Goal: Register for event/course

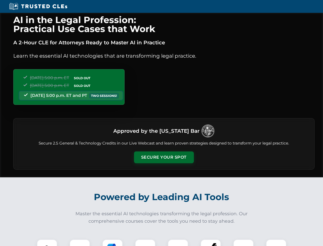
click at [164, 157] on button "Secure Your Spot" at bounding box center [164, 157] width 60 height 12
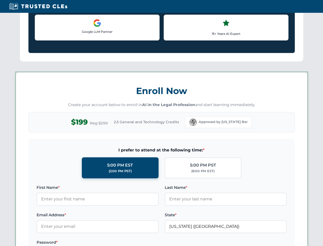
click at [113, 242] on label "Password *" at bounding box center [98, 242] width 122 height 6
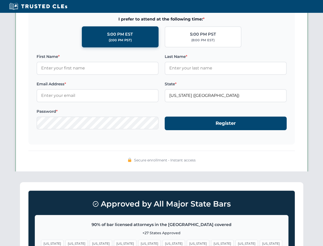
click at [236, 242] on span "[US_STATE]" at bounding box center [247, 243] width 22 height 7
